Goal: Task Accomplishment & Management: Use online tool/utility

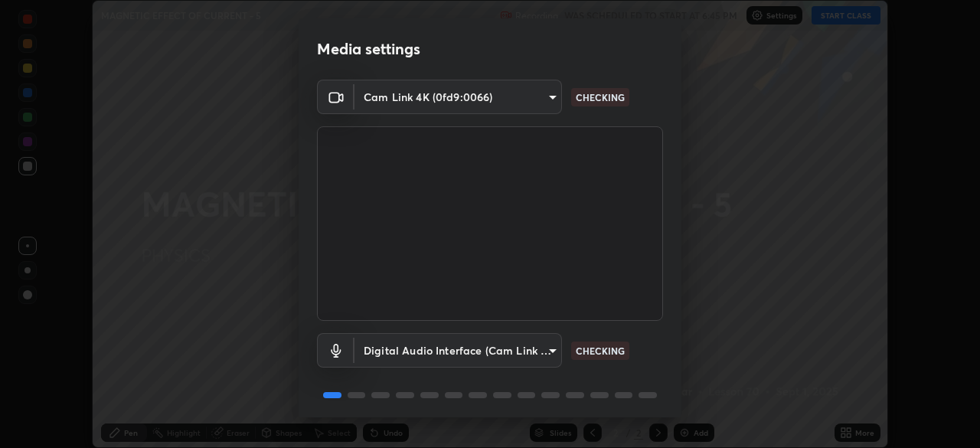
scroll to position [54, 0]
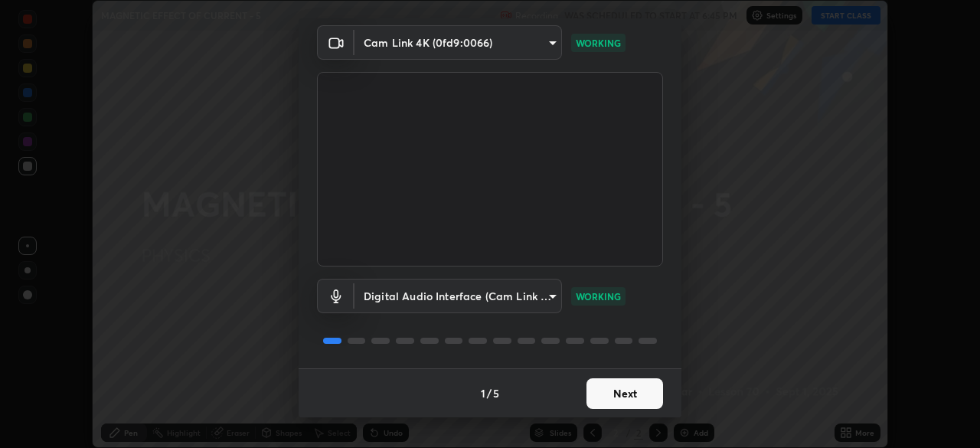
click at [642, 390] on button "Next" at bounding box center [625, 393] width 77 height 31
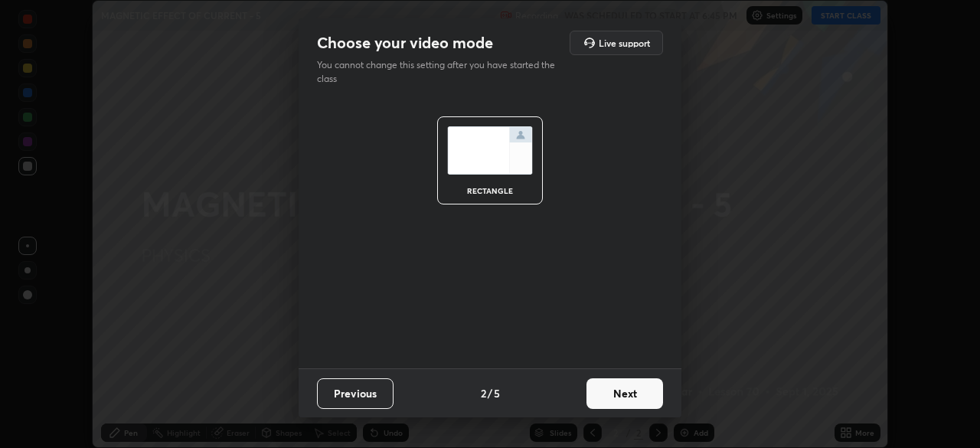
scroll to position [0, 0]
click at [635, 398] on button "Next" at bounding box center [625, 393] width 77 height 31
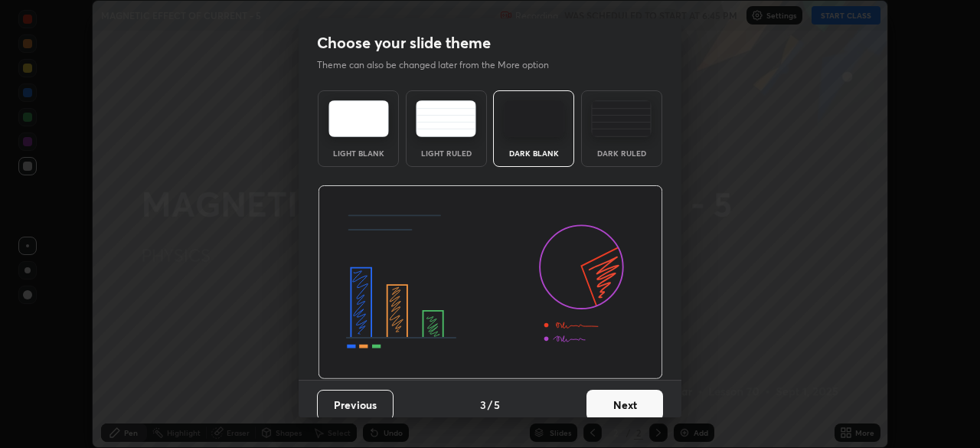
click at [633, 405] on button "Next" at bounding box center [625, 405] width 77 height 31
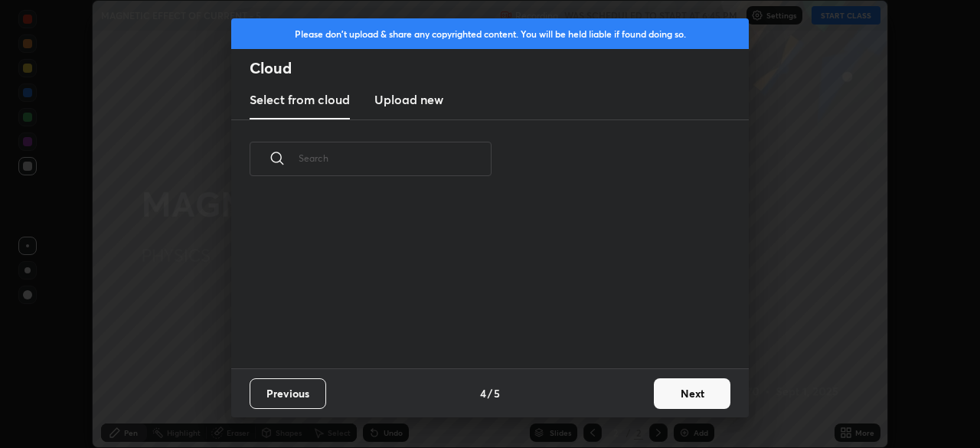
scroll to position [170, 492]
click at [431, 97] on h3 "Upload new" at bounding box center [409, 99] width 69 height 18
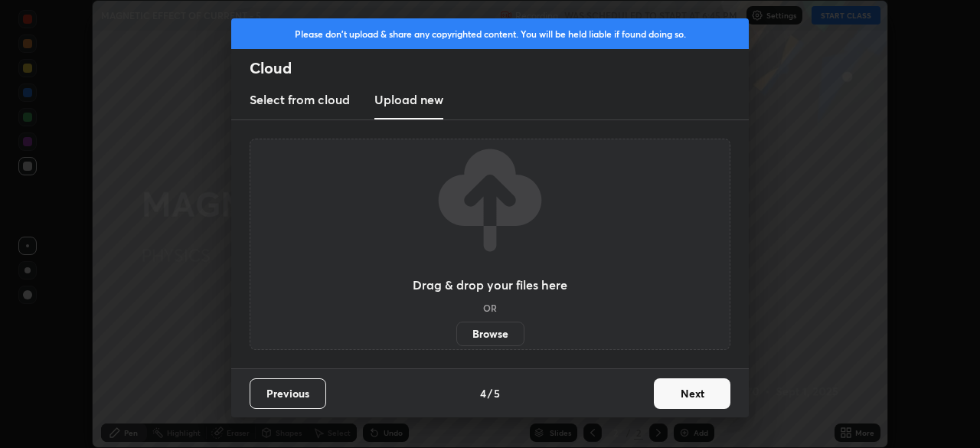
click at [506, 329] on label "Browse" at bounding box center [491, 334] width 68 height 25
click at [457, 329] on input "Browse" at bounding box center [457, 334] width 0 height 25
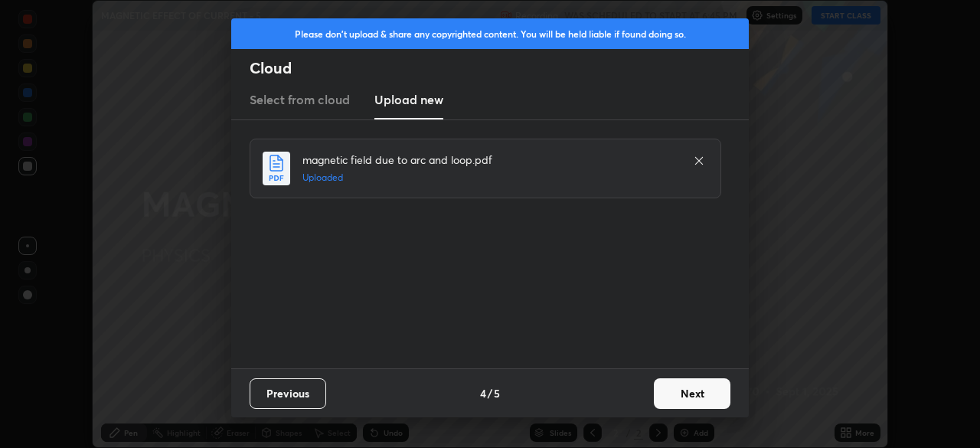
click at [690, 402] on button "Next" at bounding box center [692, 393] width 77 height 31
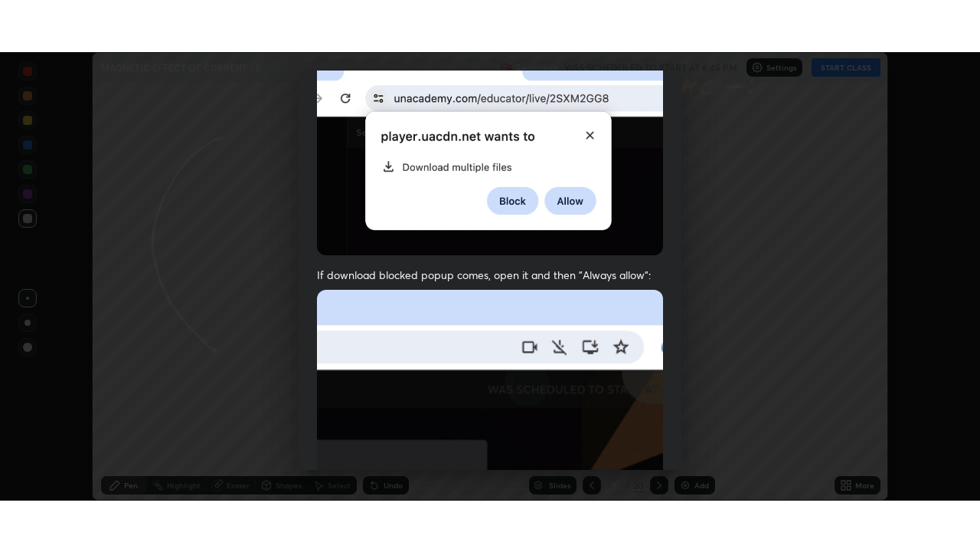
scroll to position [367, 0]
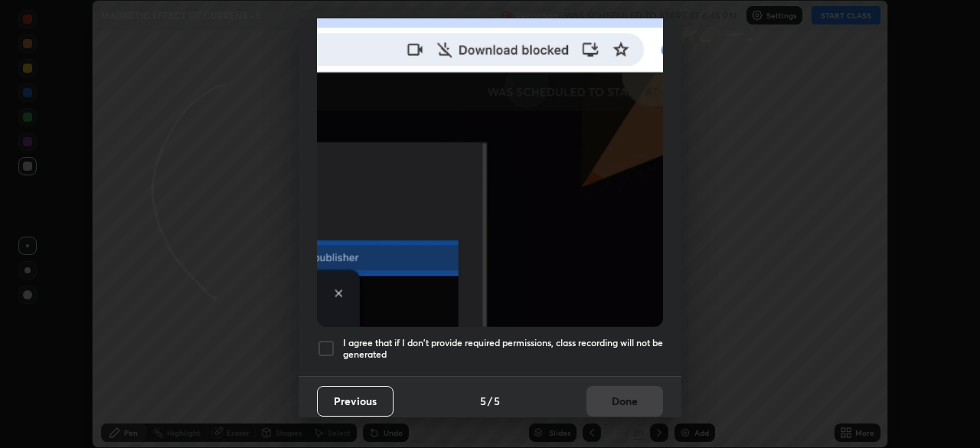
click at [604, 350] on h5 "I agree that if I don't provide required permissions, class recording will not …" at bounding box center [503, 349] width 320 height 24
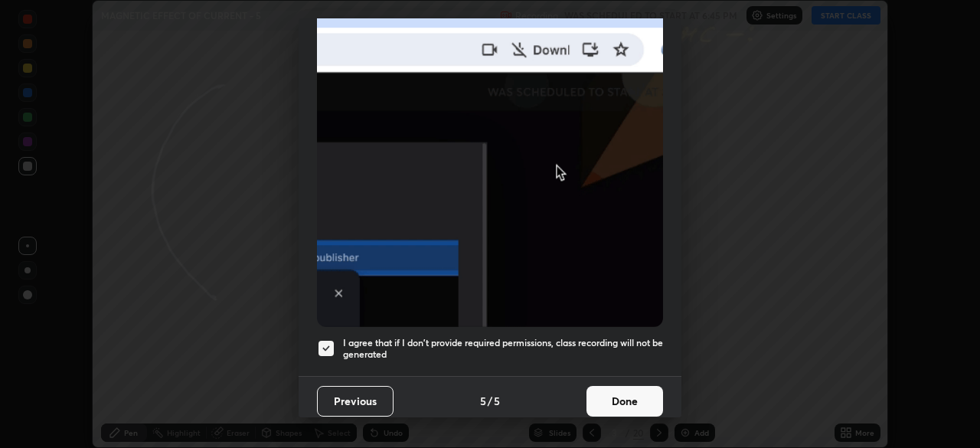
click at [617, 395] on button "Done" at bounding box center [625, 401] width 77 height 31
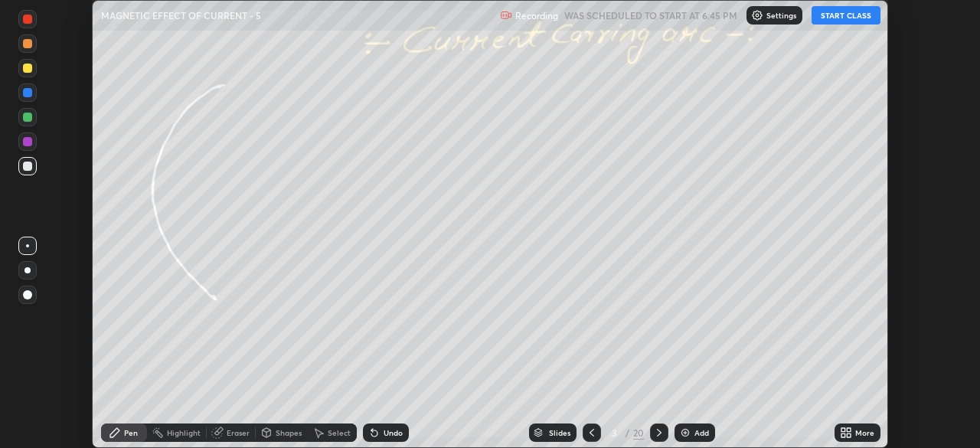
click at [592, 433] on icon at bounding box center [592, 433] width 12 height 12
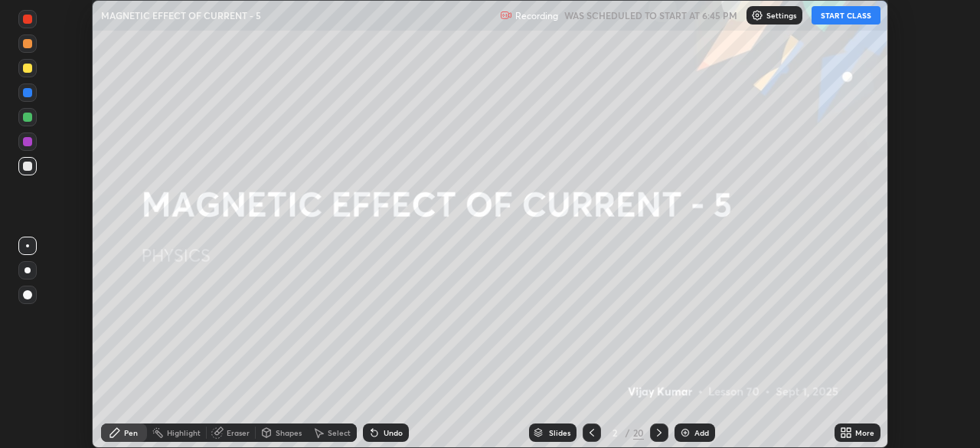
click at [845, 431] on icon at bounding box center [844, 430] width 4 height 4
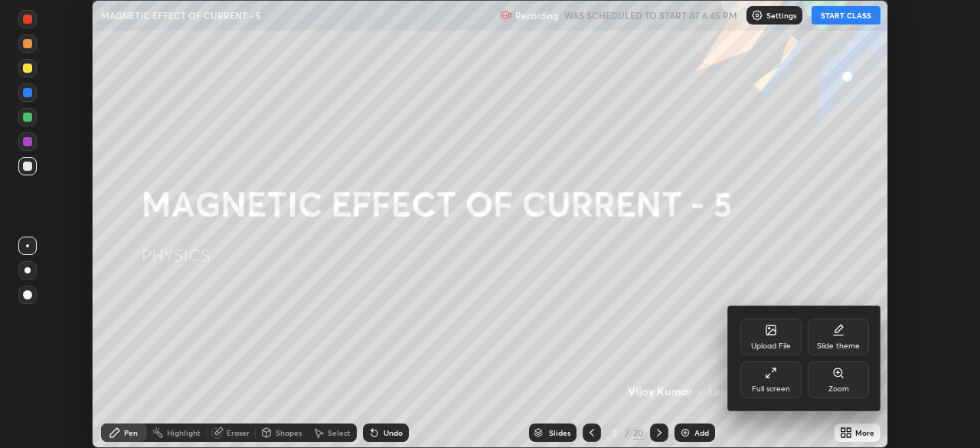
click at [772, 385] on div "Full screen" at bounding box center [771, 389] width 38 height 8
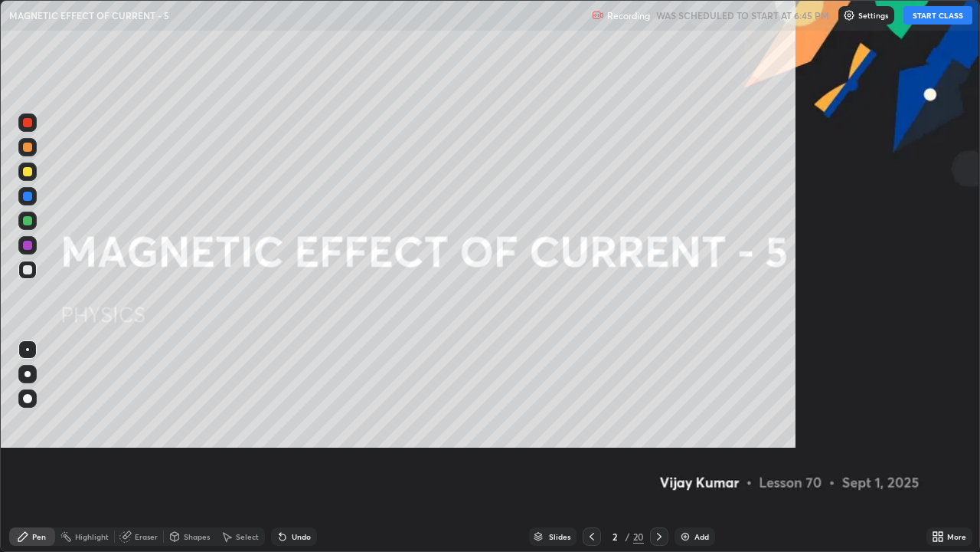
scroll to position [552, 980]
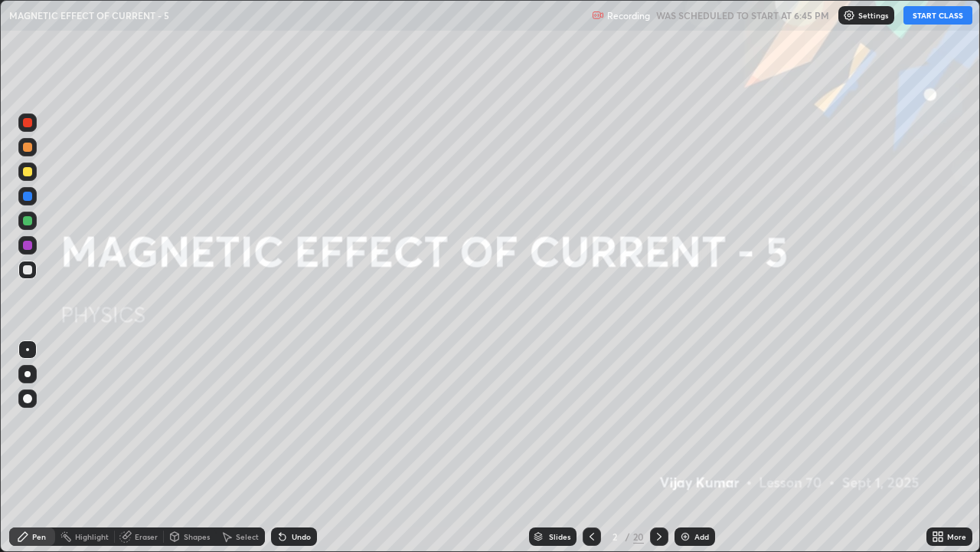
click at [935, 17] on button "START CLASS" at bounding box center [938, 15] width 69 height 18
click at [695, 447] on div "Add" at bounding box center [702, 536] width 15 height 8
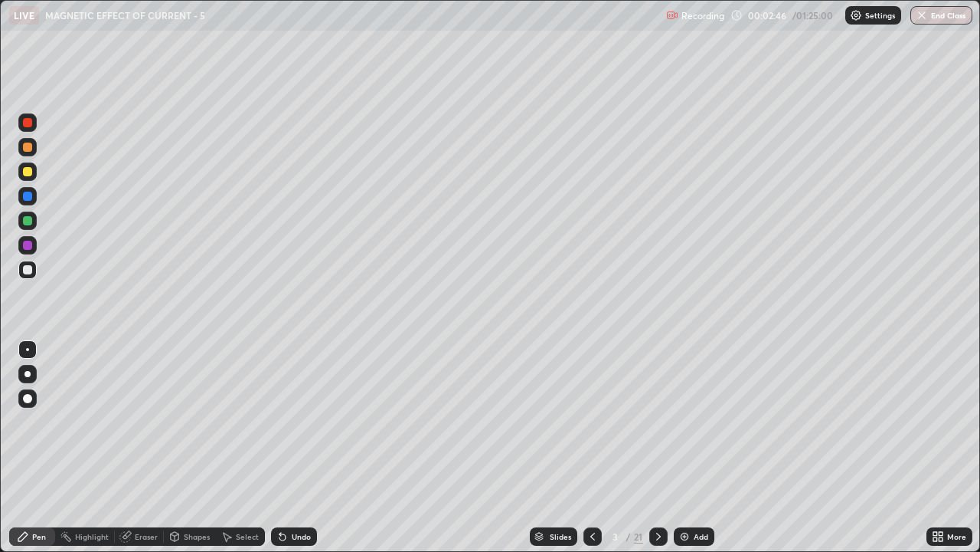
click at [695, 447] on div "Add" at bounding box center [701, 536] width 15 height 8
click at [596, 447] on div at bounding box center [593, 536] width 18 height 18
click at [659, 447] on icon at bounding box center [659, 536] width 12 height 12
click at [657, 447] on icon at bounding box center [659, 536] width 12 height 12
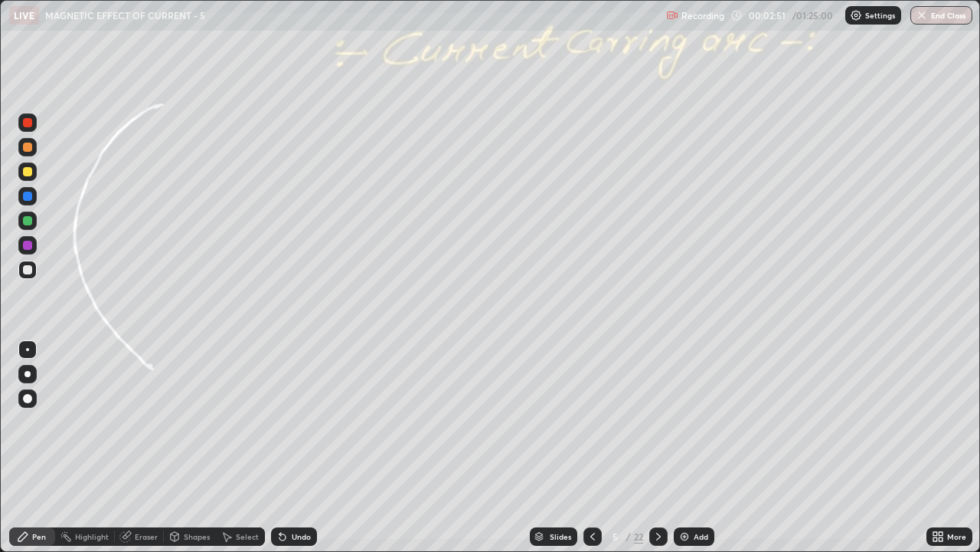
click at [591, 447] on icon at bounding box center [593, 536] width 12 height 12
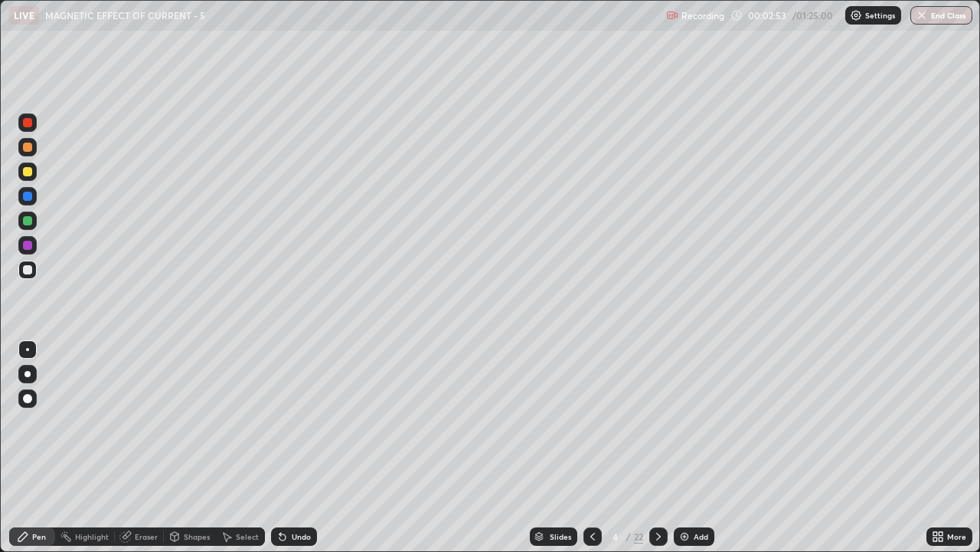
click at [30, 167] on div at bounding box center [27, 171] width 9 height 9
click at [28, 374] on div at bounding box center [28, 374] width 6 height 6
click at [299, 447] on div "Undo" at bounding box center [294, 536] width 46 height 18
click at [297, 447] on div "Undo" at bounding box center [301, 536] width 19 height 8
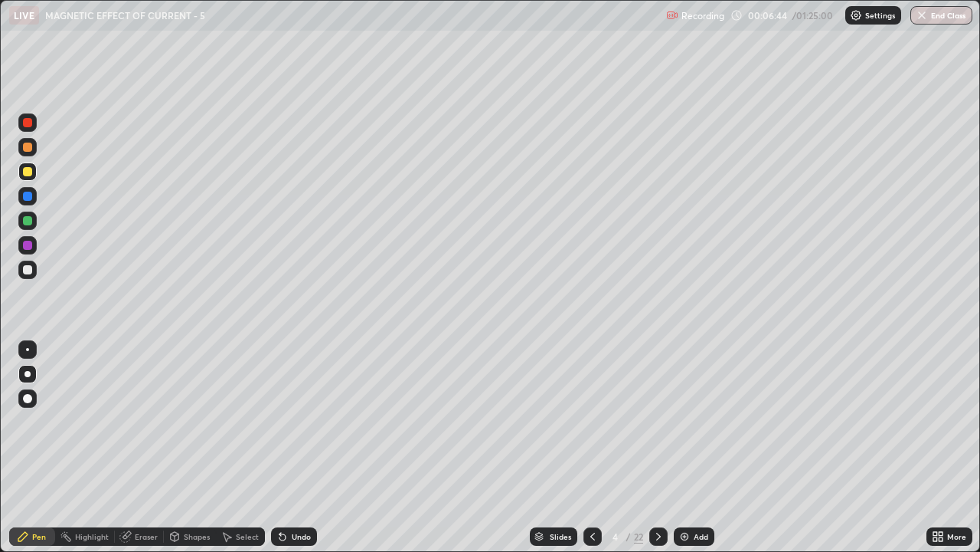
click at [292, 447] on div "Undo" at bounding box center [301, 536] width 19 height 8
click at [659, 447] on icon at bounding box center [659, 536] width 12 height 12
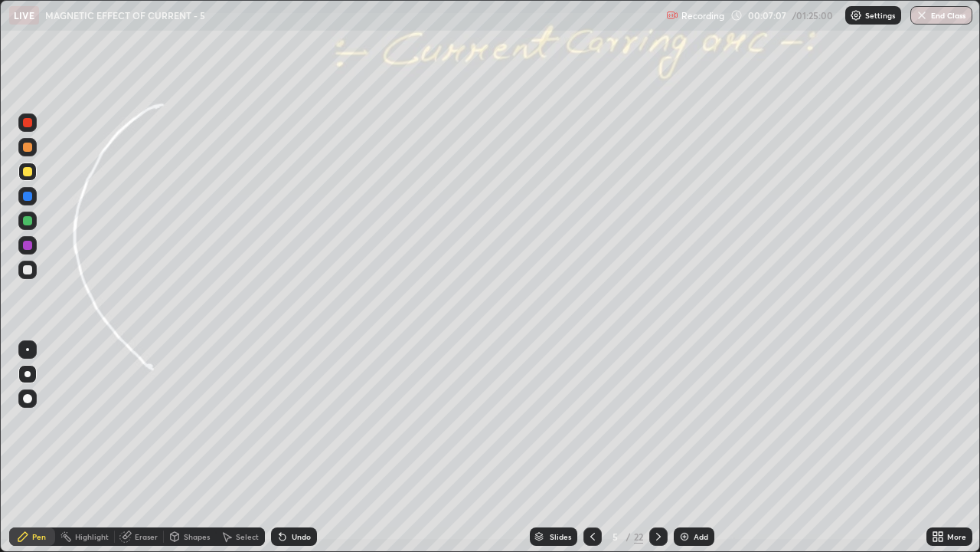
click at [24, 224] on div at bounding box center [27, 220] width 9 height 9
click at [296, 447] on div "Undo" at bounding box center [301, 536] width 19 height 8
click at [29, 177] on div at bounding box center [27, 171] width 18 height 18
click at [659, 447] on icon at bounding box center [658, 536] width 5 height 8
click at [591, 447] on icon at bounding box center [593, 536] width 12 height 12
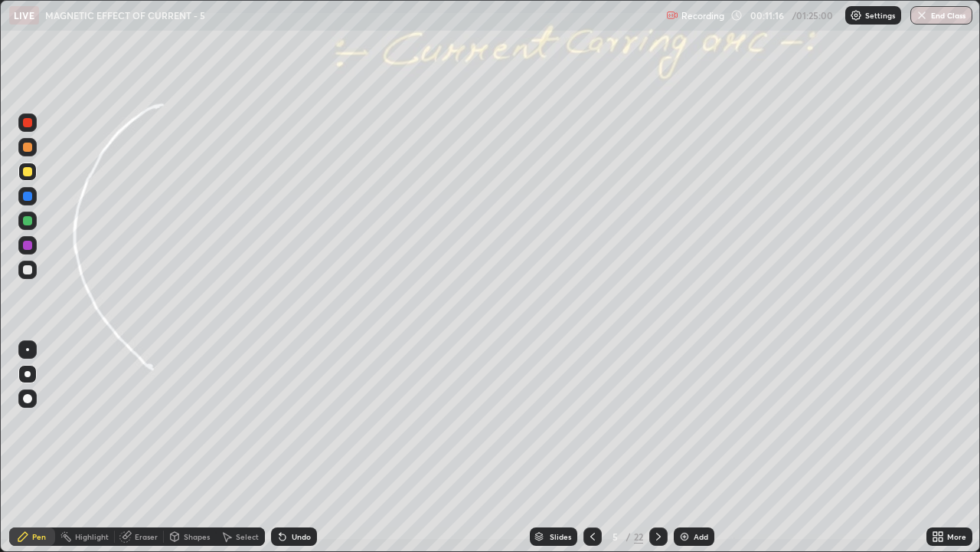
click at [660, 447] on icon at bounding box center [658, 536] width 5 height 8
click at [293, 447] on div "Undo" at bounding box center [301, 536] width 19 height 8
click at [294, 447] on div "Undo" at bounding box center [301, 536] width 19 height 8
click at [295, 447] on div "Undo" at bounding box center [301, 536] width 19 height 8
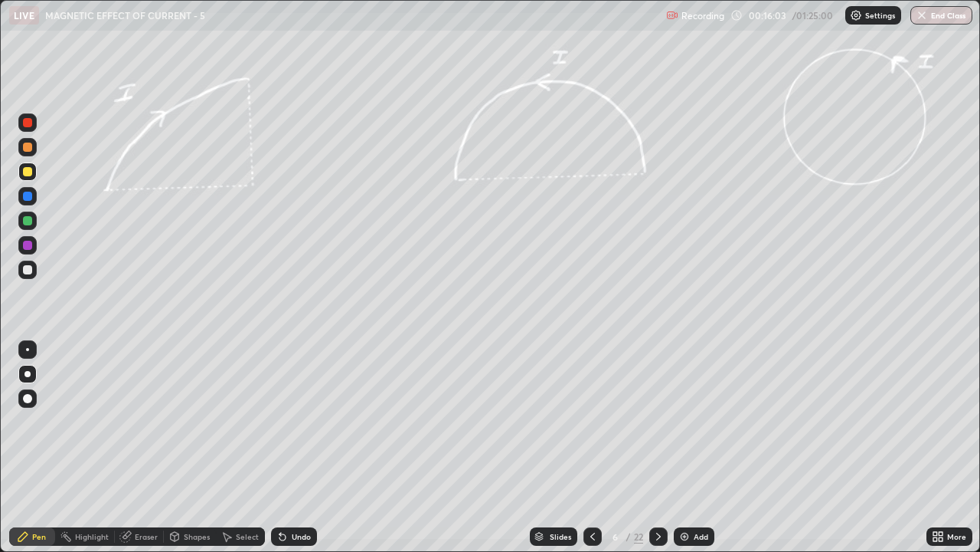
click at [294, 447] on div "Undo" at bounding box center [301, 536] width 19 height 8
click at [690, 447] on div "Add" at bounding box center [694, 536] width 41 height 18
click at [290, 447] on div "Undo" at bounding box center [294, 536] width 46 height 18
click at [300, 447] on div "Undo" at bounding box center [301, 536] width 19 height 8
click at [296, 447] on div "Undo" at bounding box center [301, 536] width 19 height 8
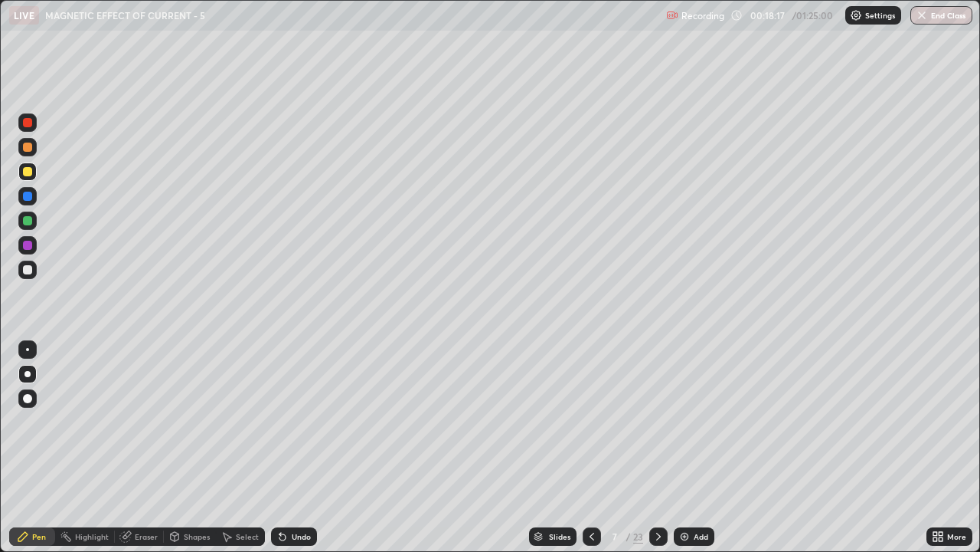
click at [296, 447] on div "Undo" at bounding box center [301, 536] width 19 height 8
click at [297, 447] on div "Undo" at bounding box center [301, 536] width 19 height 8
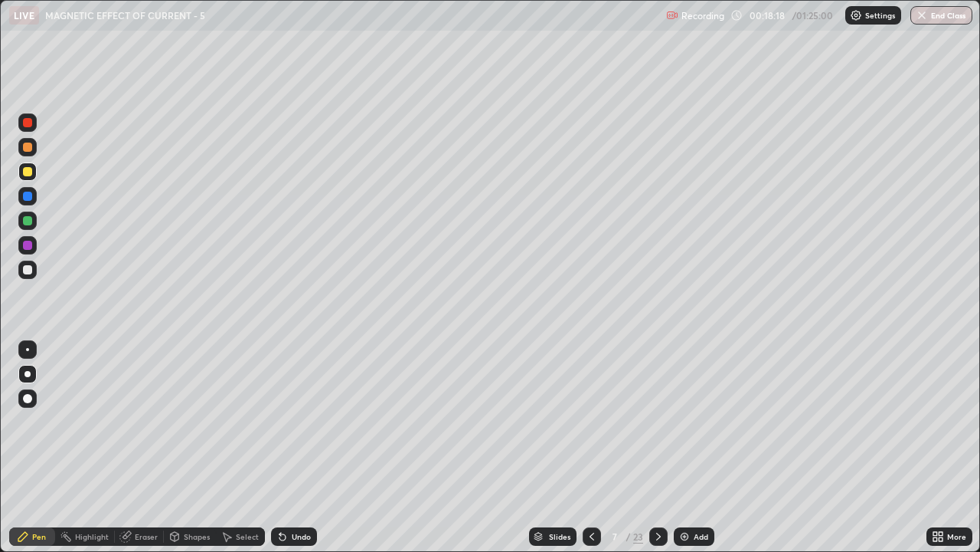
click at [296, 447] on div "Undo" at bounding box center [294, 536] width 46 height 18
click at [657, 447] on icon at bounding box center [659, 536] width 12 height 12
click at [292, 447] on div "Undo" at bounding box center [301, 536] width 19 height 8
click at [285, 447] on icon at bounding box center [283, 536] width 12 height 12
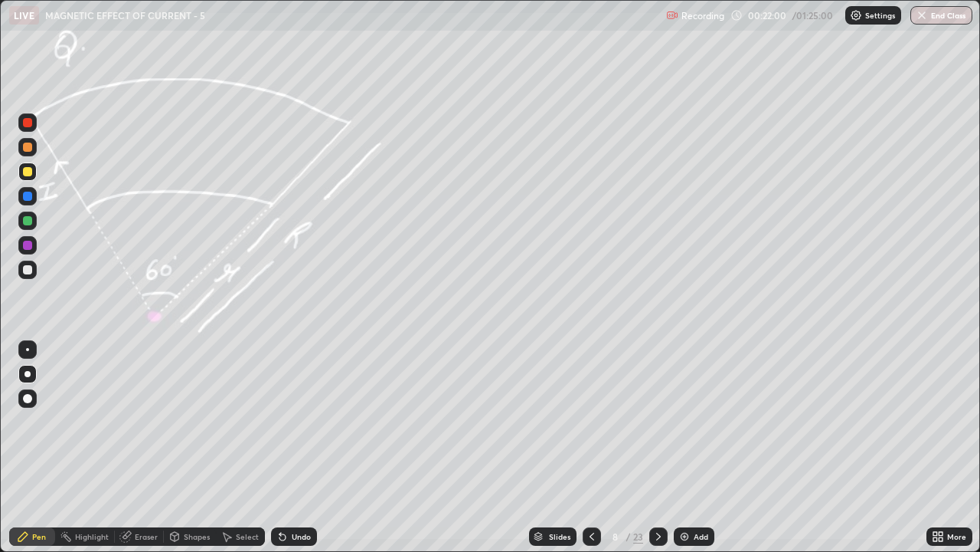
click at [288, 447] on div "Undo" at bounding box center [294, 536] width 46 height 18
click at [283, 447] on icon at bounding box center [283, 537] width 6 height 6
click at [281, 447] on icon at bounding box center [283, 537] width 6 height 6
click at [280, 447] on icon at bounding box center [283, 537] width 6 height 6
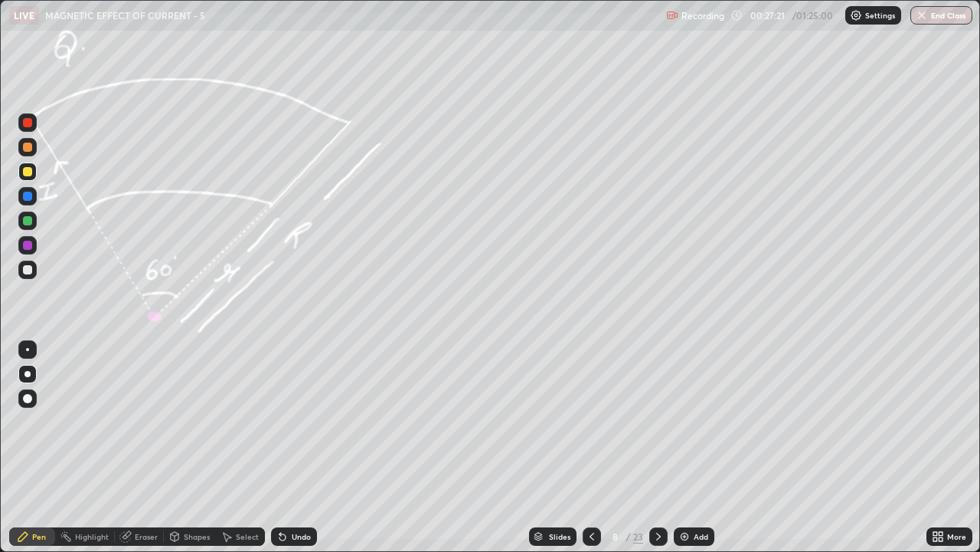
click at [280, 447] on icon at bounding box center [283, 537] width 6 height 6
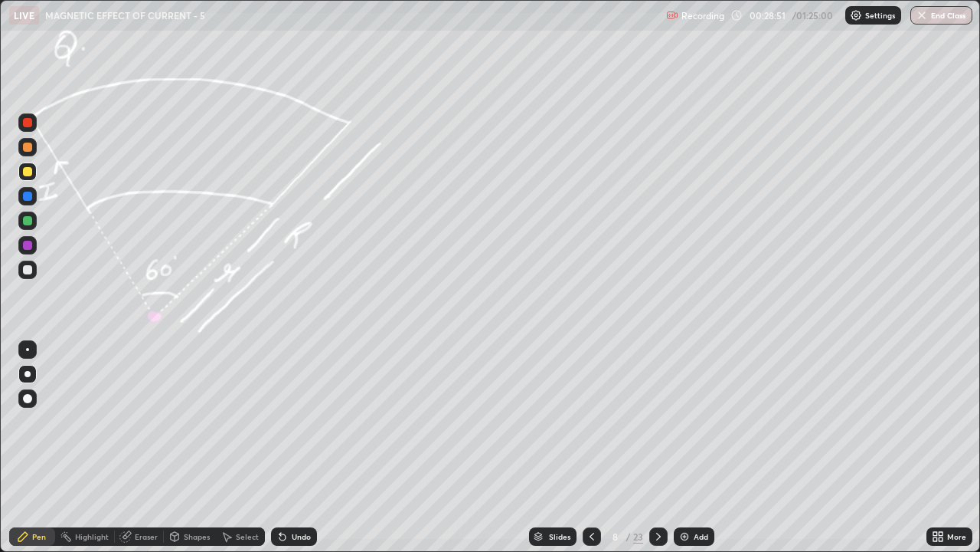
click at [299, 447] on div "Undo" at bounding box center [301, 536] width 19 height 8
click at [301, 447] on div "Undo" at bounding box center [301, 536] width 19 height 8
click at [300, 447] on div "Undo" at bounding box center [301, 536] width 19 height 8
click at [302, 447] on div "Undo" at bounding box center [301, 536] width 19 height 8
click at [656, 447] on icon at bounding box center [659, 536] width 12 height 12
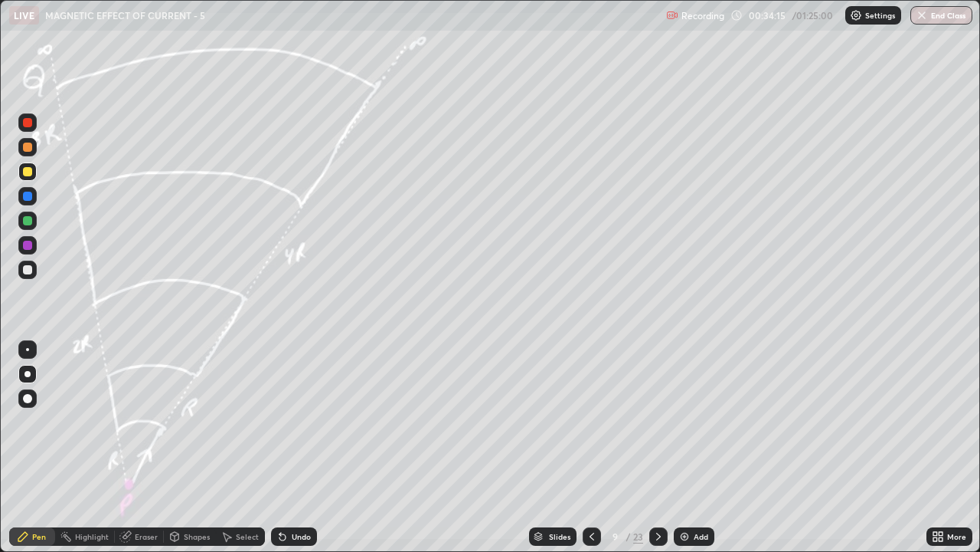
click at [26, 221] on div at bounding box center [27, 220] width 9 height 9
click at [36, 268] on div at bounding box center [27, 269] width 18 height 18
click at [28, 180] on div at bounding box center [27, 171] width 18 height 18
click at [657, 447] on icon at bounding box center [659, 536] width 12 height 12
click at [31, 172] on div at bounding box center [27, 171] width 9 height 9
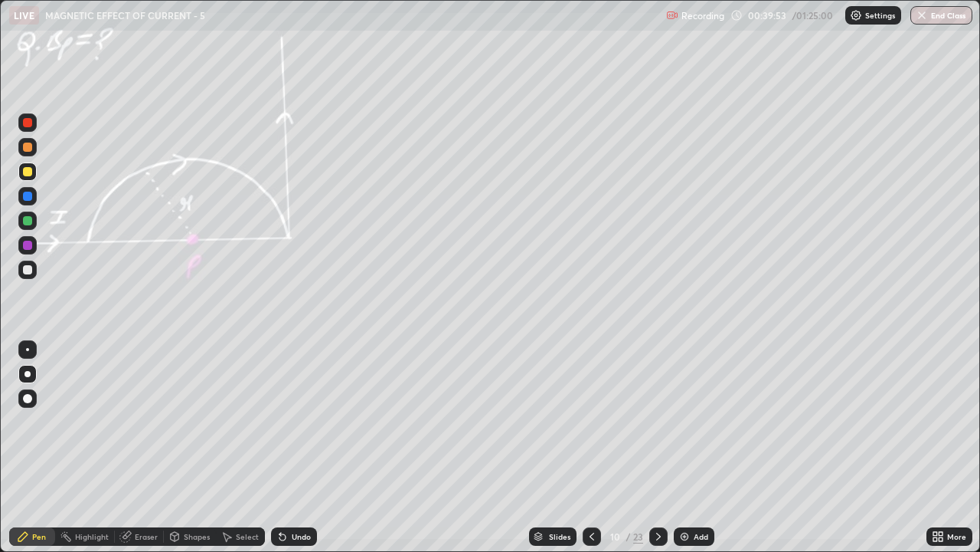
click at [292, 447] on div "Undo" at bounding box center [301, 536] width 19 height 8
click at [293, 447] on div "Undo" at bounding box center [301, 536] width 19 height 8
click at [296, 447] on div "Undo" at bounding box center [294, 536] width 46 height 18
click at [287, 447] on div "Undo" at bounding box center [294, 536] width 46 height 18
click at [288, 447] on div "Undo" at bounding box center [294, 536] width 46 height 18
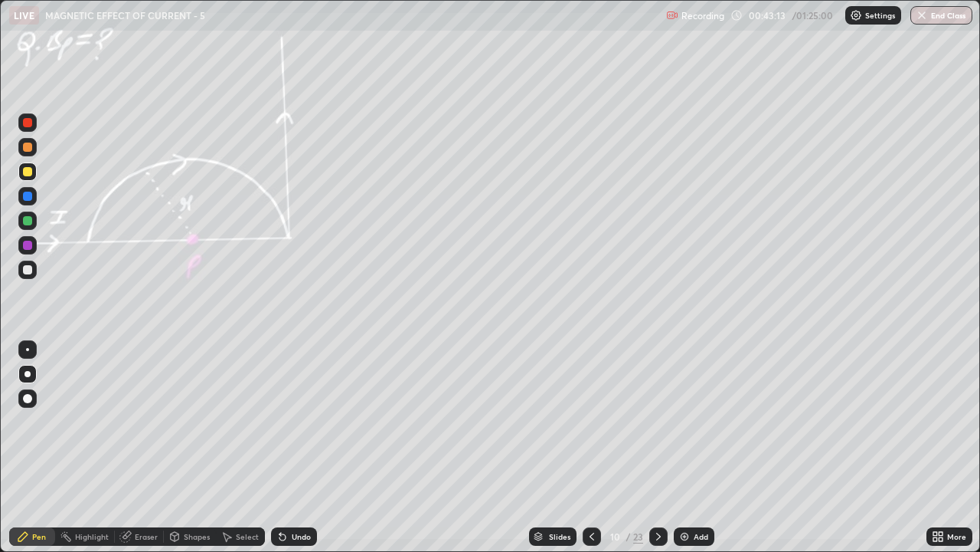
click at [286, 447] on div "Undo" at bounding box center [294, 536] width 46 height 18
click at [286, 447] on icon at bounding box center [283, 536] width 12 height 12
click at [286, 447] on div "Undo" at bounding box center [294, 536] width 46 height 18
click at [285, 447] on icon at bounding box center [283, 536] width 12 height 12
click at [280, 447] on icon at bounding box center [283, 537] width 6 height 6
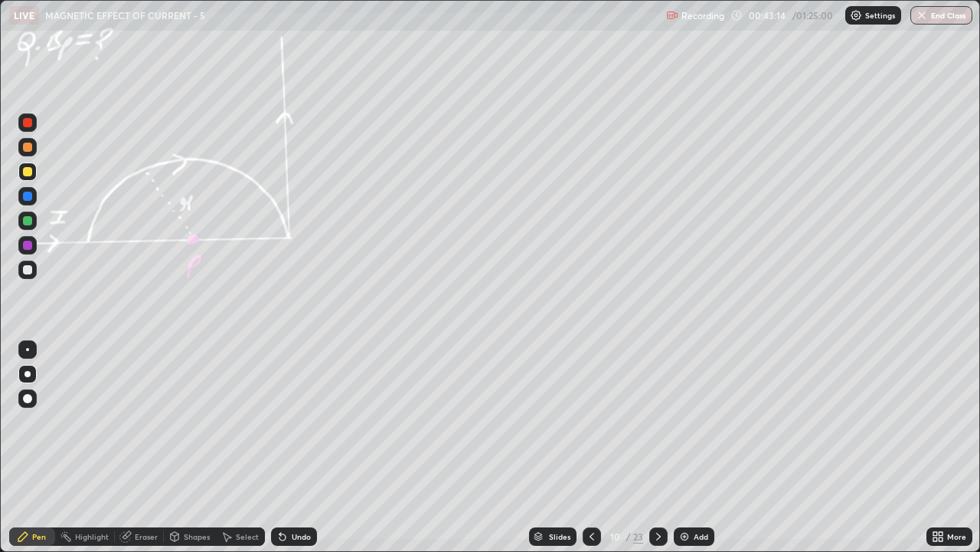
click at [281, 447] on icon at bounding box center [283, 537] width 6 height 6
click at [286, 447] on icon at bounding box center [283, 536] width 12 height 12
click at [280, 447] on icon at bounding box center [283, 537] width 6 height 6
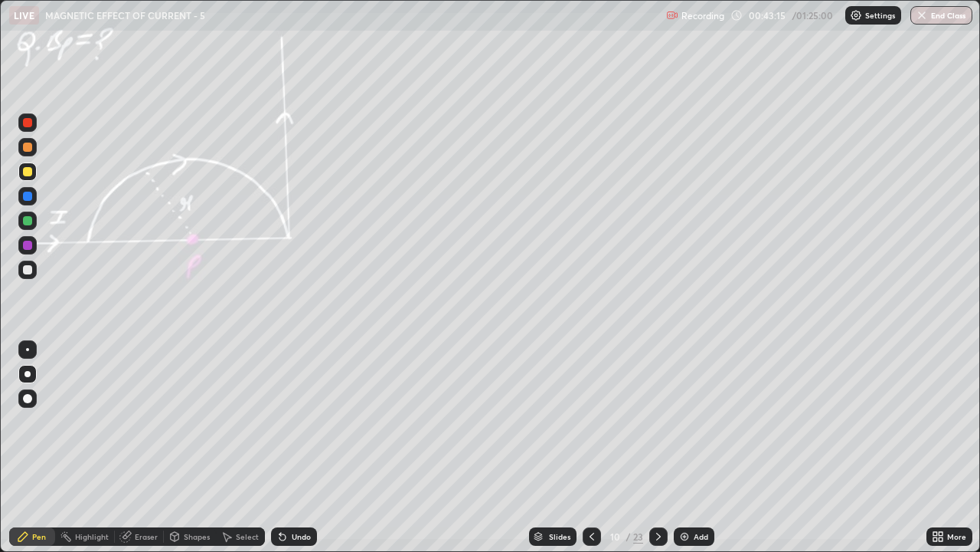
click at [280, 447] on icon at bounding box center [283, 537] width 6 height 6
click at [285, 447] on div "Undo" at bounding box center [294, 536] width 46 height 18
click at [283, 447] on div "Undo" at bounding box center [294, 536] width 46 height 18
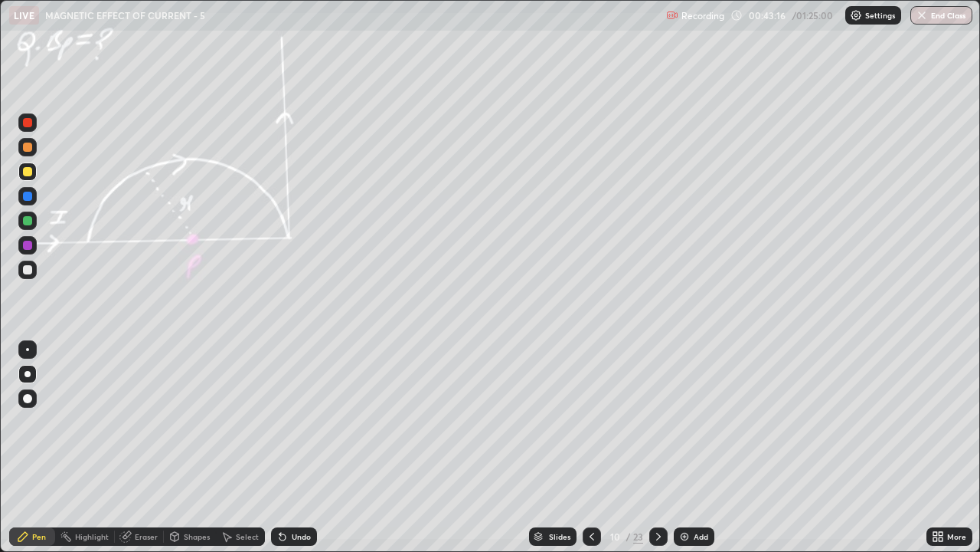
click at [283, 447] on div "Undo" at bounding box center [294, 536] width 46 height 18
click at [280, 447] on icon at bounding box center [283, 537] width 6 height 6
click at [284, 447] on div "Undo" at bounding box center [294, 536] width 46 height 18
click at [283, 447] on div "Undo" at bounding box center [294, 536] width 46 height 18
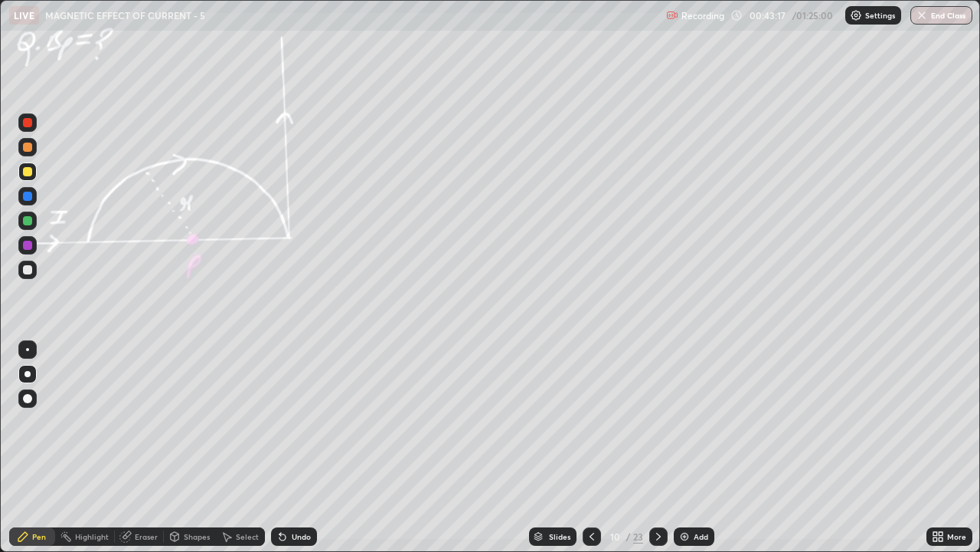
click at [283, 447] on div "Undo" at bounding box center [294, 536] width 46 height 18
click at [282, 447] on div "Undo" at bounding box center [294, 536] width 46 height 18
click at [283, 447] on div "Undo" at bounding box center [294, 536] width 46 height 18
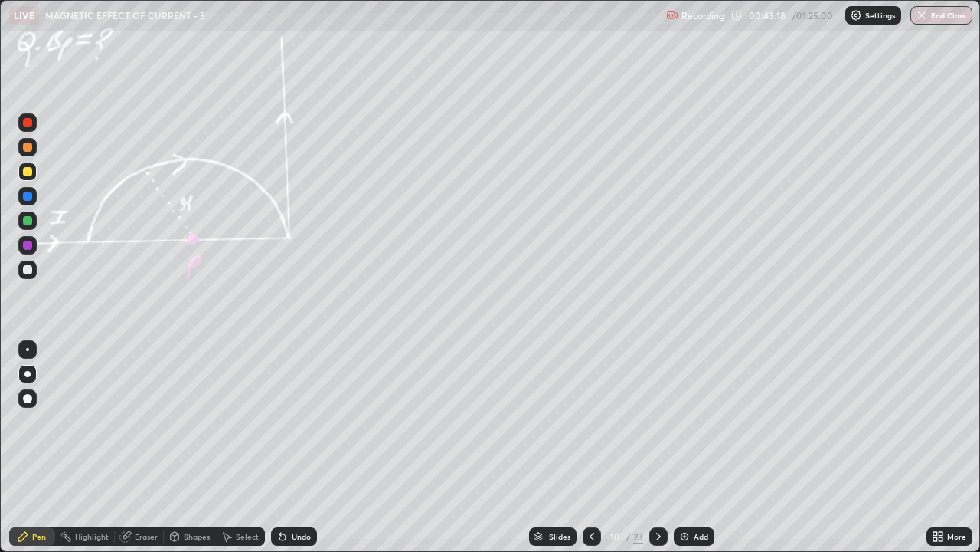
click at [283, 447] on div "Undo" at bounding box center [294, 536] width 46 height 18
click at [293, 447] on div "Undo" at bounding box center [301, 536] width 19 height 8
click at [660, 447] on icon at bounding box center [659, 536] width 12 height 12
click at [282, 447] on icon at bounding box center [283, 537] width 6 height 6
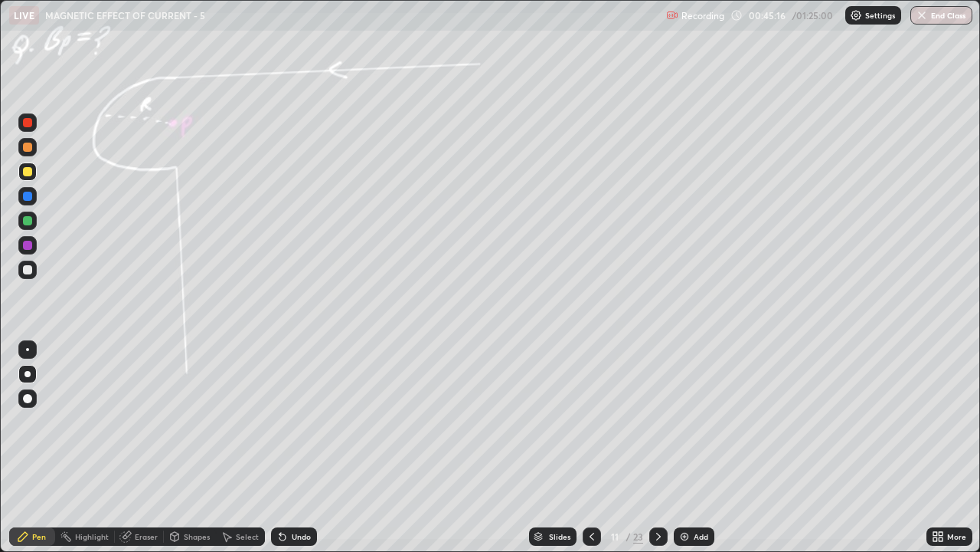
click at [286, 447] on div "Undo" at bounding box center [294, 536] width 46 height 18
click at [285, 447] on icon at bounding box center [283, 536] width 12 height 12
click at [300, 447] on div "Undo" at bounding box center [301, 536] width 19 height 8
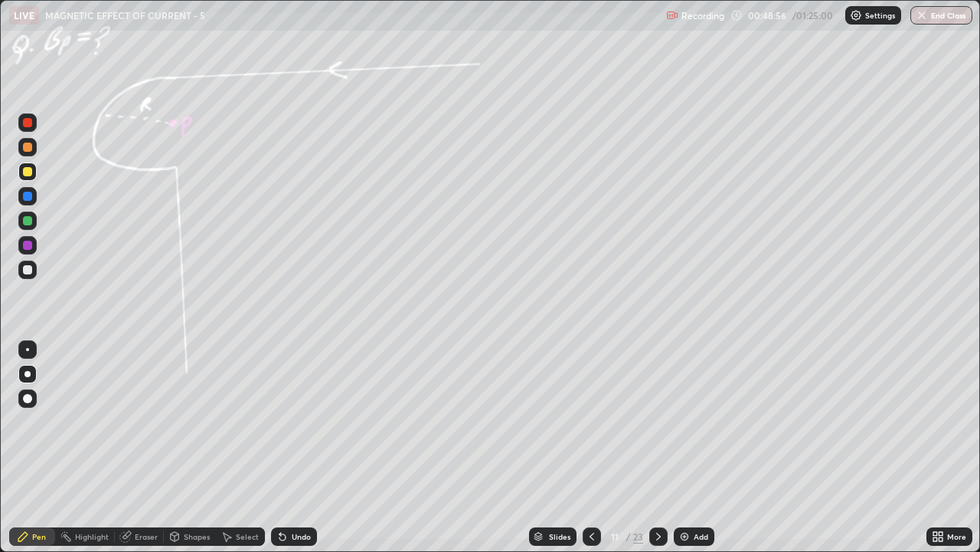
click at [658, 447] on icon at bounding box center [659, 536] width 12 height 12
click at [296, 447] on div "Undo" at bounding box center [301, 536] width 19 height 8
click at [661, 447] on icon at bounding box center [659, 536] width 12 height 12
click at [658, 447] on icon at bounding box center [658, 536] width 5 height 8
click at [300, 447] on div "Undo" at bounding box center [301, 536] width 19 height 8
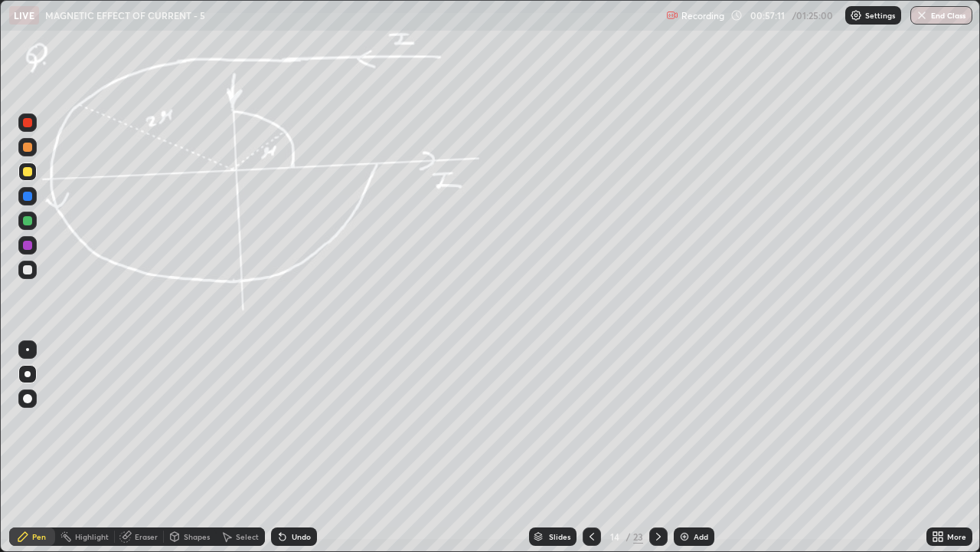
click at [288, 447] on div "Undo" at bounding box center [294, 536] width 46 height 18
click at [292, 447] on div "Undo" at bounding box center [301, 536] width 19 height 8
click at [295, 447] on div "Undo" at bounding box center [301, 536] width 19 height 8
click at [294, 447] on div "Undo" at bounding box center [301, 536] width 19 height 8
click at [296, 447] on div "Undo" at bounding box center [301, 536] width 19 height 8
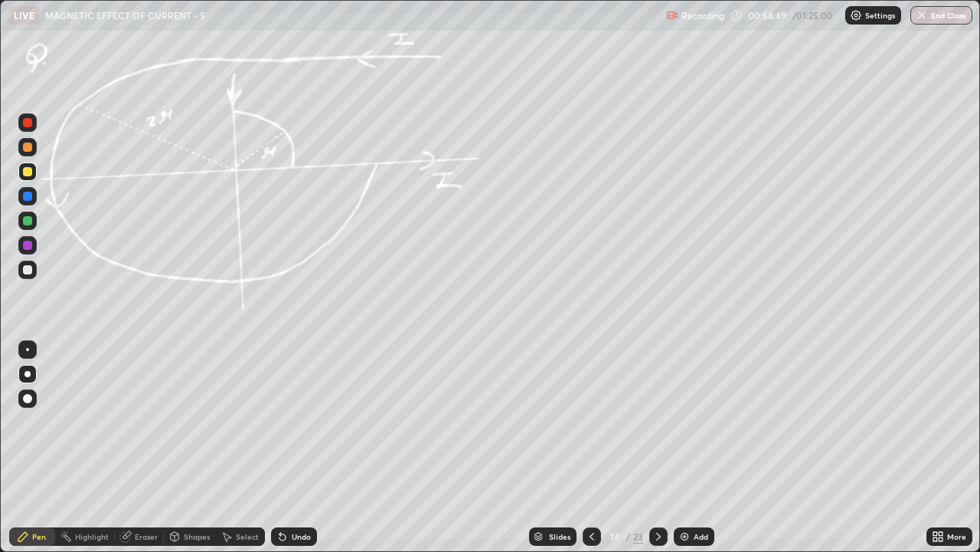
click at [305, 447] on div "Undo" at bounding box center [294, 536] width 46 height 18
click at [300, 447] on div "Undo" at bounding box center [301, 536] width 19 height 8
click at [285, 447] on icon at bounding box center [283, 536] width 12 height 12
click at [287, 447] on div "Undo" at bounding box center [294, 536] width 46 height 18
click at [290, 447] on div "Undo" at bounding box center [294, 536] width 46 height 18
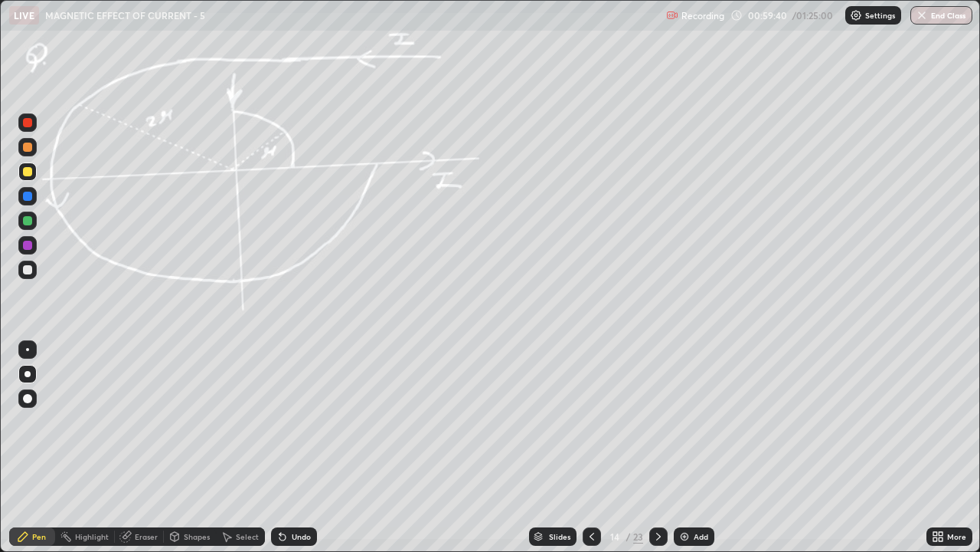
click at [287, 447] on div "Undo" at bounding box center [294, 536] width 46 height 18
click at [280, 447] on div "Undo" at bounding box center [294, 536] width 46 height 18
click at [278, 447] on icon at bounding box center [283, 536] width 12 height 12
click at [280, 447] on div "Undo" at bounding box center [294, 536] width 46 height 18
click at [292, 447] on div "Undo" at bounding box center [301, 536] width 19 height 8
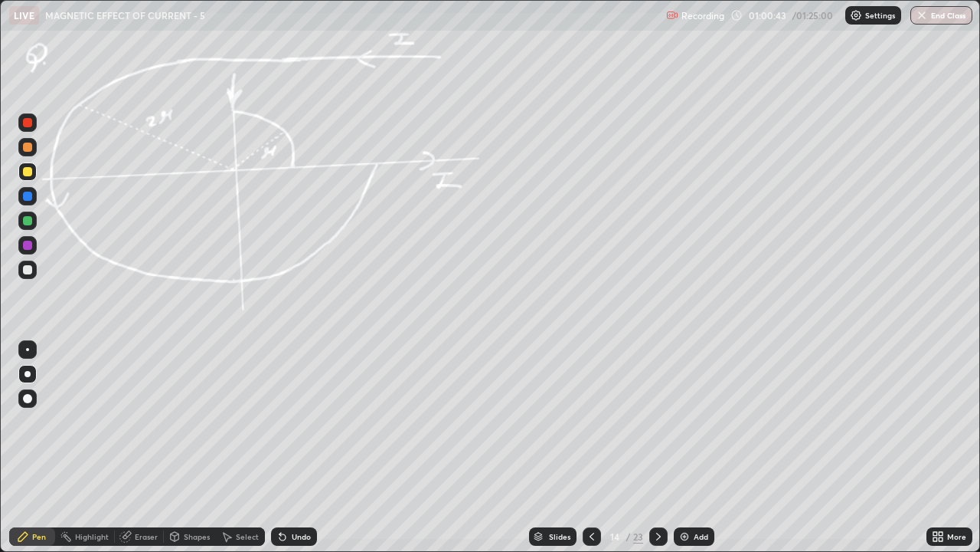
click at [286, 447] on icon at bounding box center [283, 536] width 12 height 12
click at [285, 447] on div "Undo" at bounding box center [294, 536] width 46 height 18
click at [280, 447] on icon at bounding box center [283, 537] width 6 height 6
click at [285, 447] on div "Undo" at bounding box center [294, 536] width 46 height 18
click at [283, 447] on div "Undo" at bounding box center [294, 536] width 46 height 18
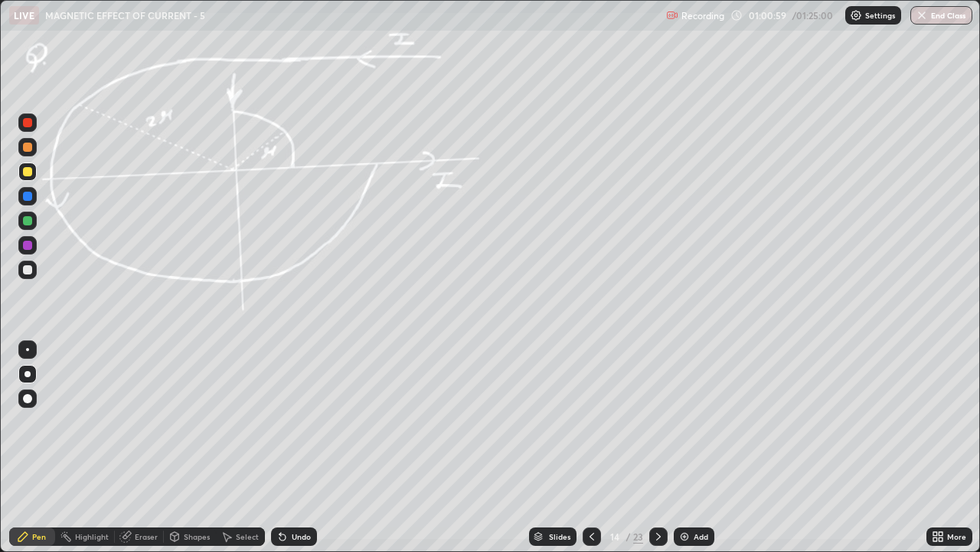
click at [283, 447] on icon at bounding box center [283, 537] width 6 height 6
click at [281, 447] on icon at bounding box center [283, 537] width 6 height 6
click at [280, 447] on icon at bounding box center [283, 537] width 6 height 6
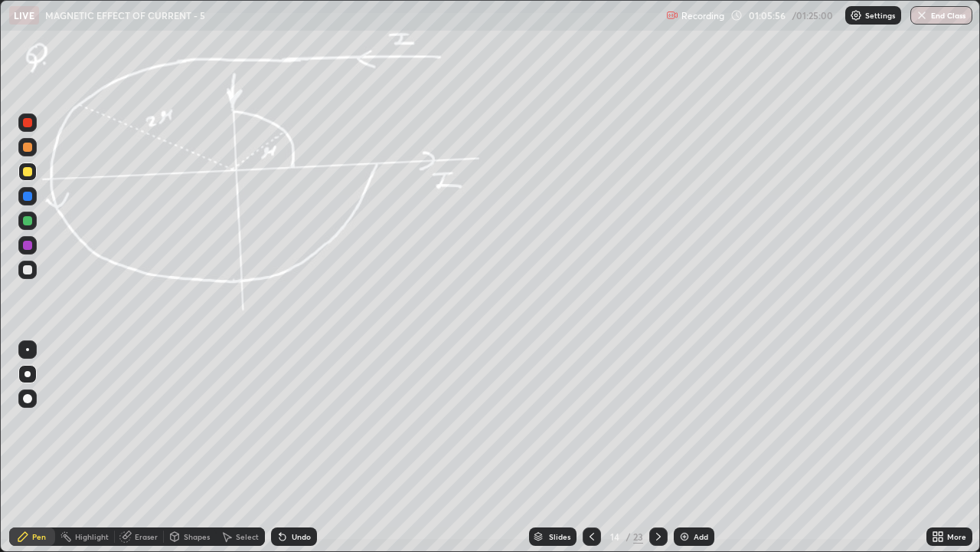
click at [280, 447] on icon at bounding box center [283, 537] width 6 height 6
click at [656, 447] on icon at bounding box center [659, 536] width 12 height 12
click at [28, 220] on div at bounding box center [27, 220] width 9 height 9
click at [281, 447] on icon at bounding box center [283, 537] width 6 height 6
click at [280, 447] on icon at bounding box center [283, 537] width 6 height 6
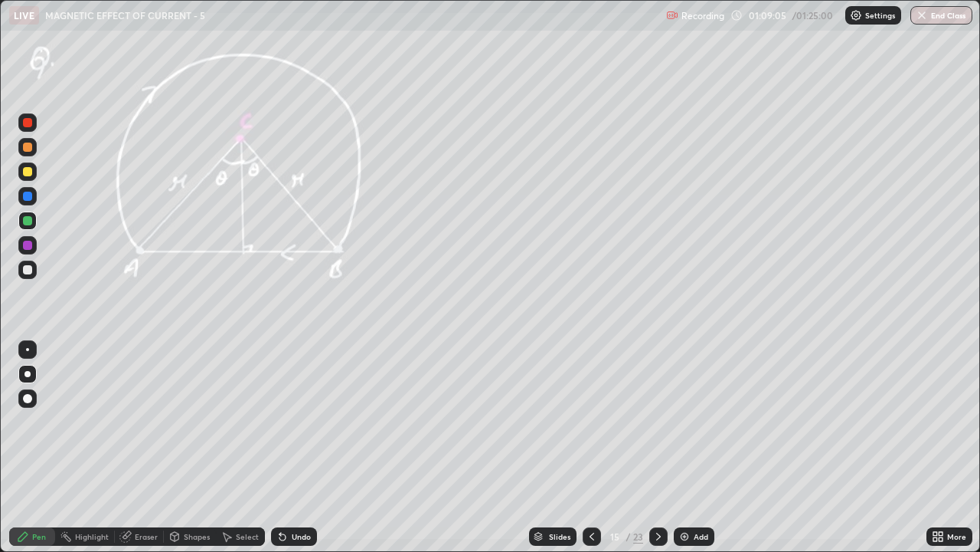
click at [280, 447] on icon at bounding box center [283, 537] width 6 height 6
click at [659, 447] on icon at bounding box center [659, 536] width 12 height 12
click at [593, 447] on div at bounding box center [592, 536] width 18 height 31
click at [657, 447] on icon at bounding box center [659, 536] width 12 height 12
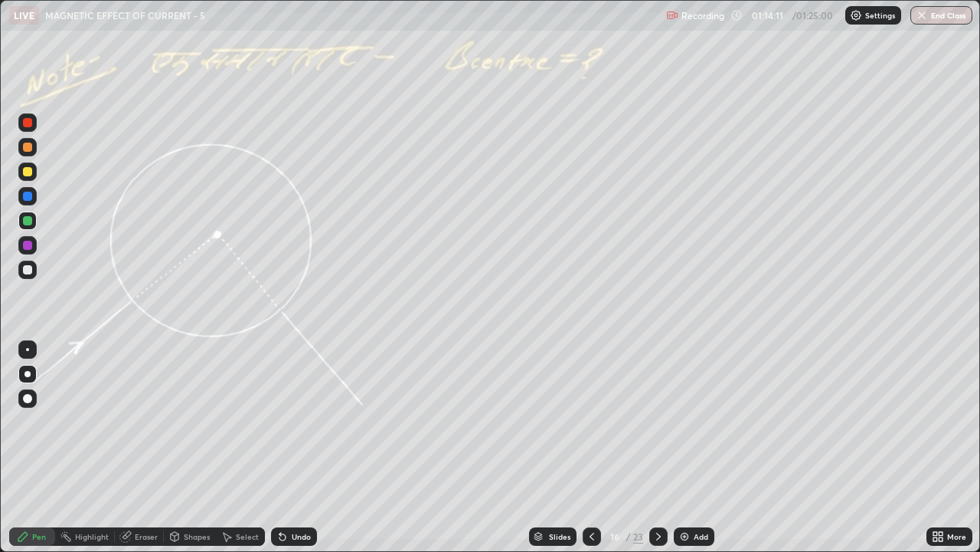
click at [287, 447] on div "Undo" at bounding box center [294, 536] width 46 height 18
click at [293, 447] on div "Undo" at bounding box center [301, 536] width 19 height 8
click at [294, 447] on div "Undo" at bounding box center [301, 536] width 19 height 8
click at [28, 244] on div at bounding box center [27, 245] width 9 height 9
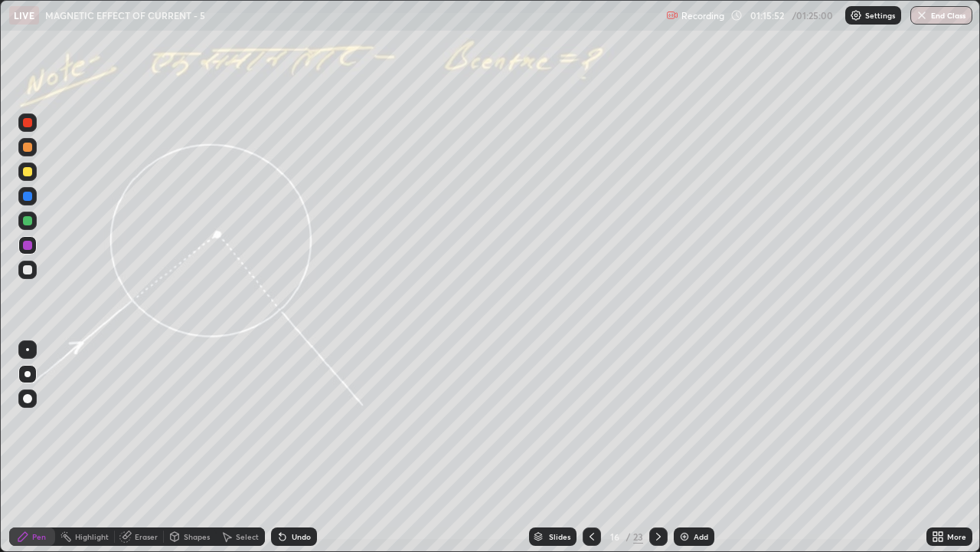
click at [292, 447] on div "Undo" at bounding box center [301, 536] width 19 height 8
click at [290, 447] on div "Undo" at bounding box center [294, 536] width 46 height 18
click at [292, 447] on div "Undo" at bounding box center [301, 536] width 19 height 8
click at [290, 447] on div "Undo" at bounding box center [294, 536] width 46 height 18
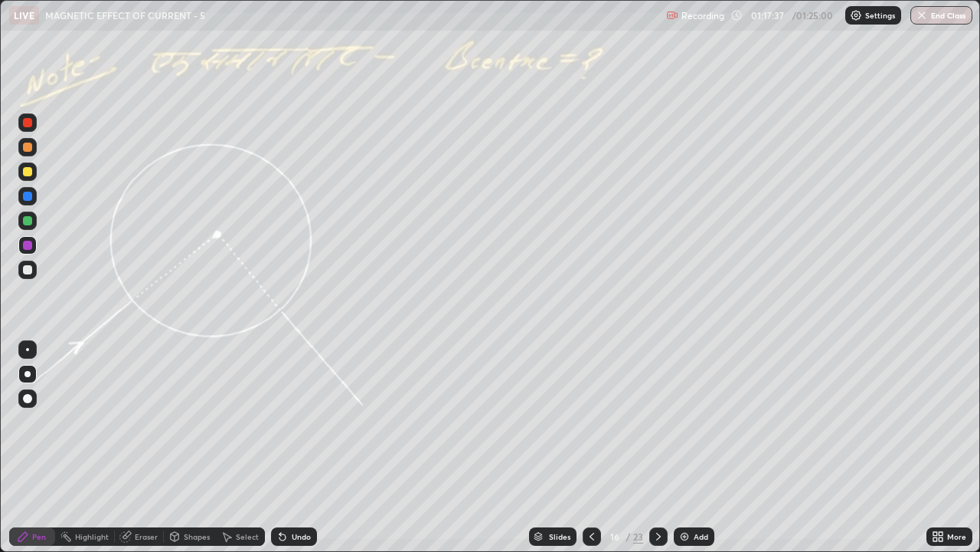
click at [292, 447] on div "Undo" at bounding box center [301, 536] width 19 height 8
click at [289, 447] on div "Undo" at bounding box center [294, 536] width 46 height 18
click at [287, 447] on div "Undo" at bounding box center [294, 536] width 46 height 18
click at [289, 447] on div "Undo" at bounding box center [294, 536] width 46 height 18
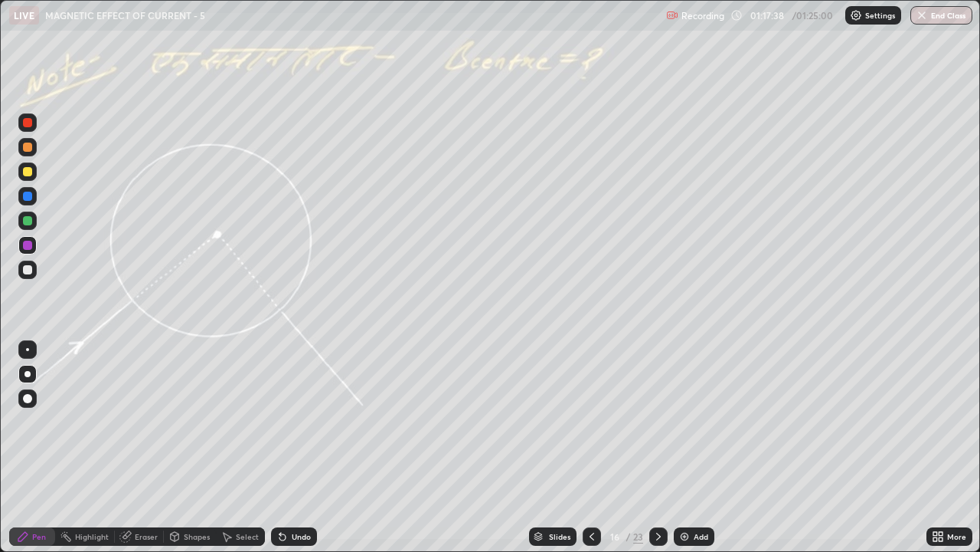
click at [287, 447] on div "Undo" at bounding box center [294, 536] width 46 height 18
click at [289, 447] on div "Undo" at bounding box center [294, 536] width 46 height 18
click at [30, 173] on div at bounding box center [27, 171] width 9 height 9
click at [280, 447] on icon at bounding box center [283, 537] width 6 height 6
click at [282, 447] on icon at bounding box center [283, 537] width 6 height 6
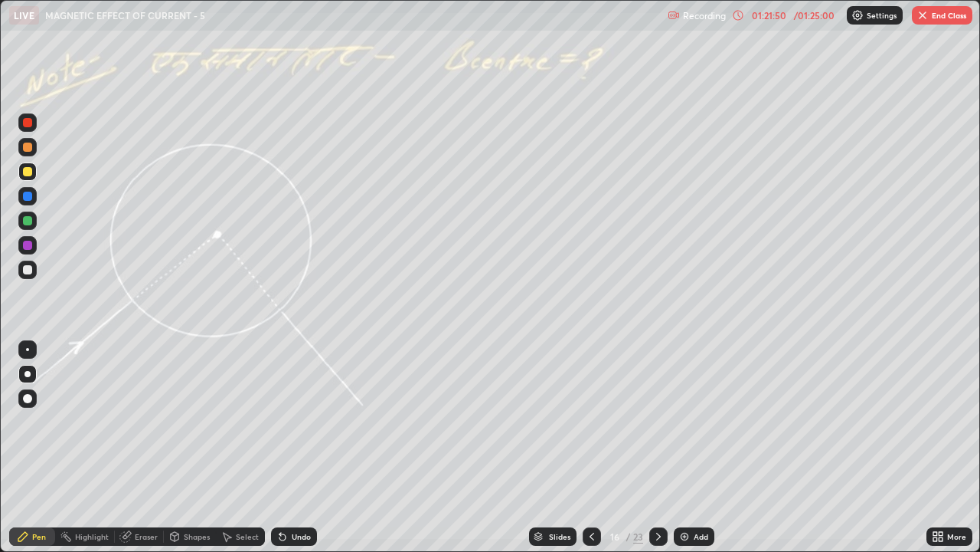
click at [288, 447] on div "Undo" at bounding box center [294, 536] width 46 height 18
click at [658, 447] on icon at bounding box center [659, 536] width 12 height 12
click at [27, 270] on div at bounding box center [27, 269] width 9 height 9
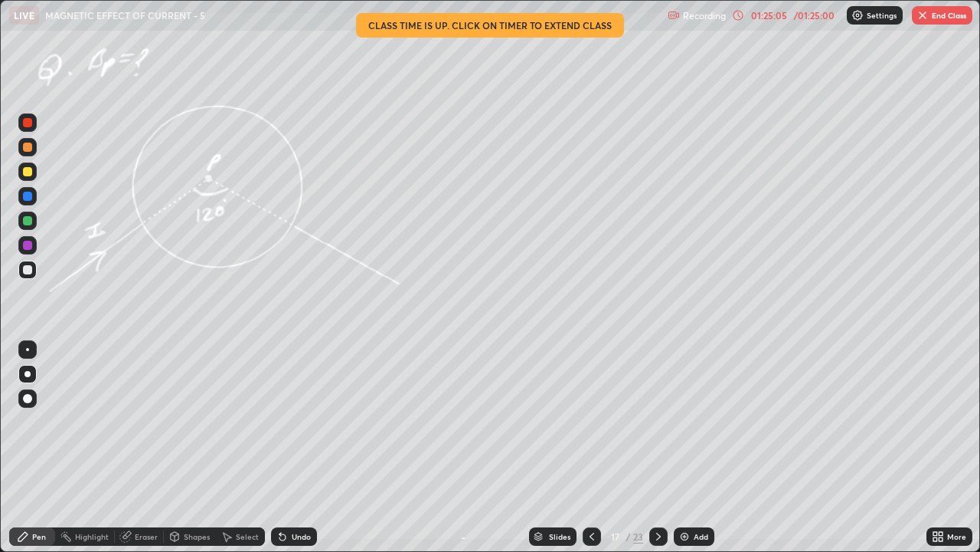
click at [660, 447] on icon at bounding box center [659, 536] width 12 height 12
click at [30, 220] on div at bounding box center [27, 220] width 9 height 9
click at [26, 273] on div at bounding box center [27, 269] width 9 height 9
click at [26, 175] on div at bounding box center [27, 171] width 9 height 9
click at [303, 447] on div "Undo" at bounding box center [294, 536] width 46 height 18
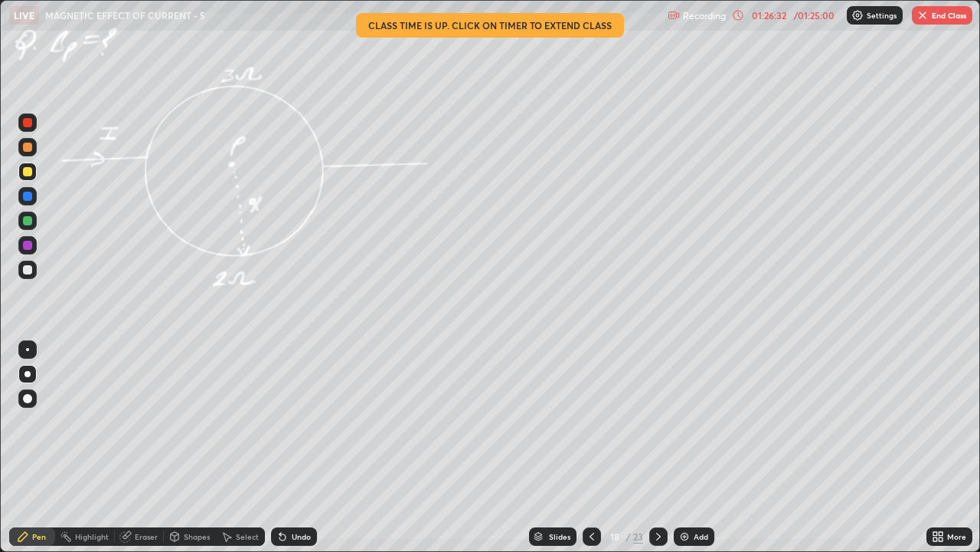
click at [303, 447] on div "Undo" at bounding box center [294, 536] width 46 height 18
click at [296, 447] on div "Undo" at bounding box center [301, 536] width 19 height 8
click at [657, 447] on icon at bounding box center [658, 536] width 5 height 8
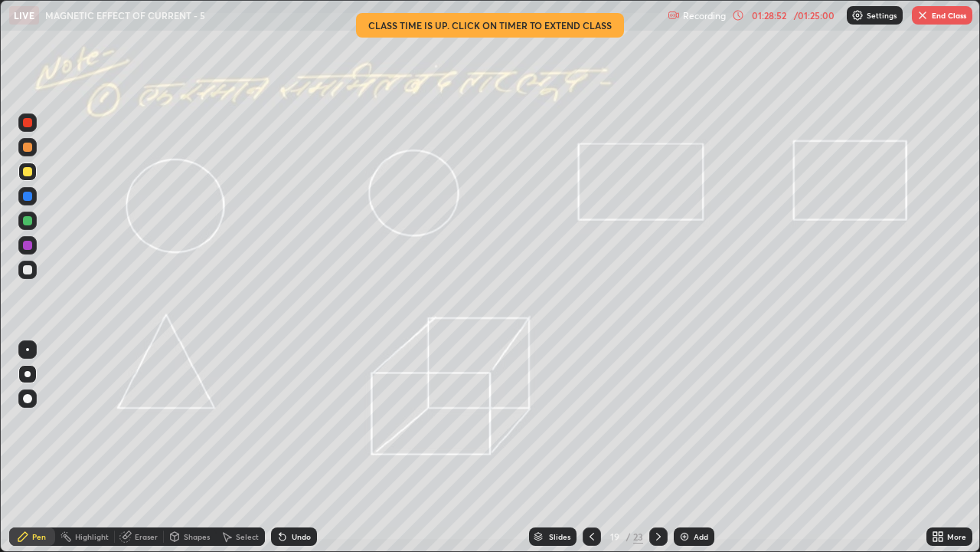
click at [286, 447] on icon at bounding box center [283, 536] width 12 height 12
click at [280, 447] on icon at bounding box center [283, 537] width 6 height 6
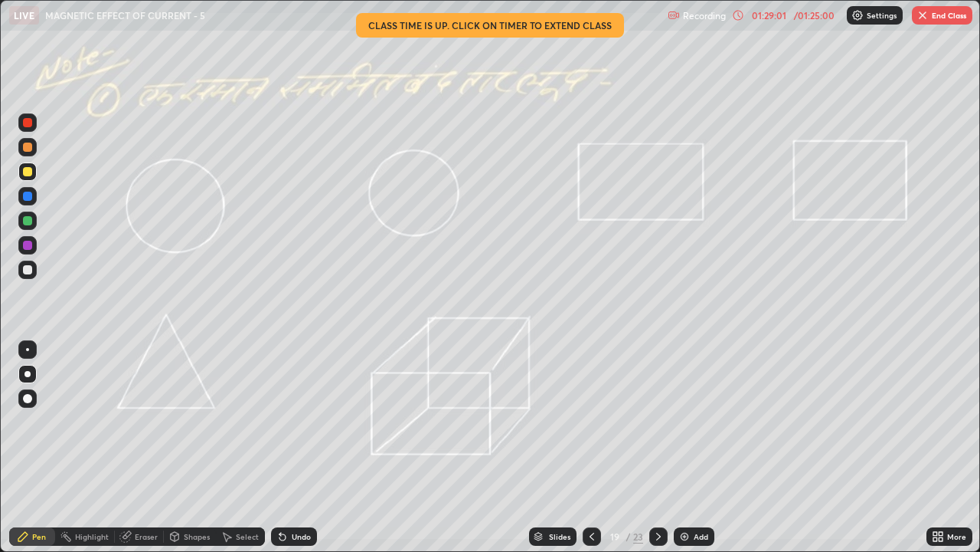
click at [280, 447] on icon at bounding box center [283, 537] width 6 height 6
click at [938, 17] on button "End Class" at bounding box center [942, 15] width 61 height 18
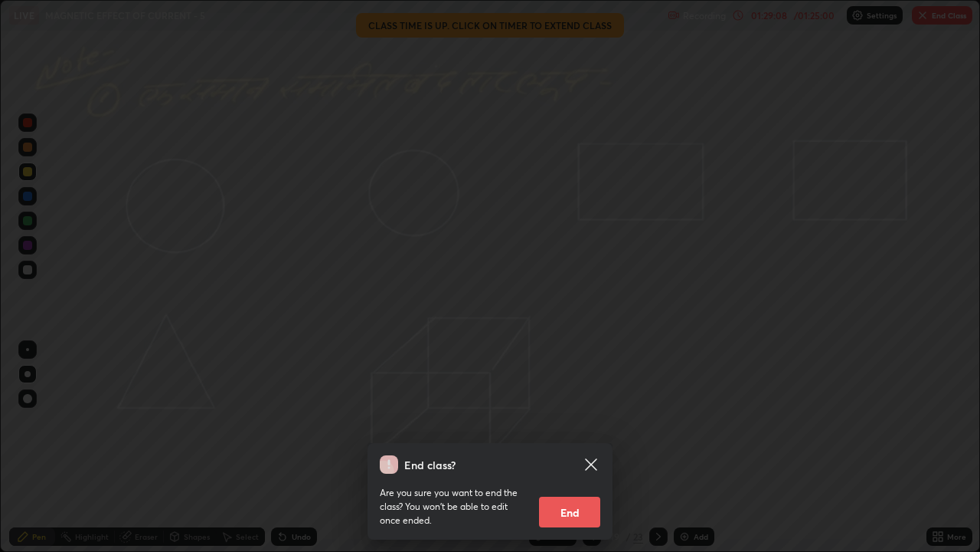
click at [595, 447] on icon at bounding box center [590, 463] width 11 height 11
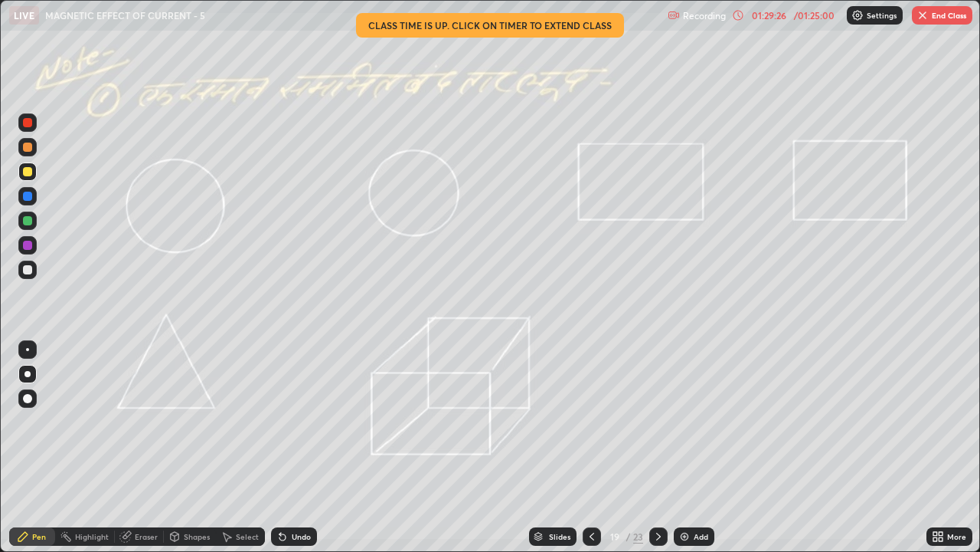
click at [933, 19] on button "End Class" at bounding box center [942, 15] width 61 height 18
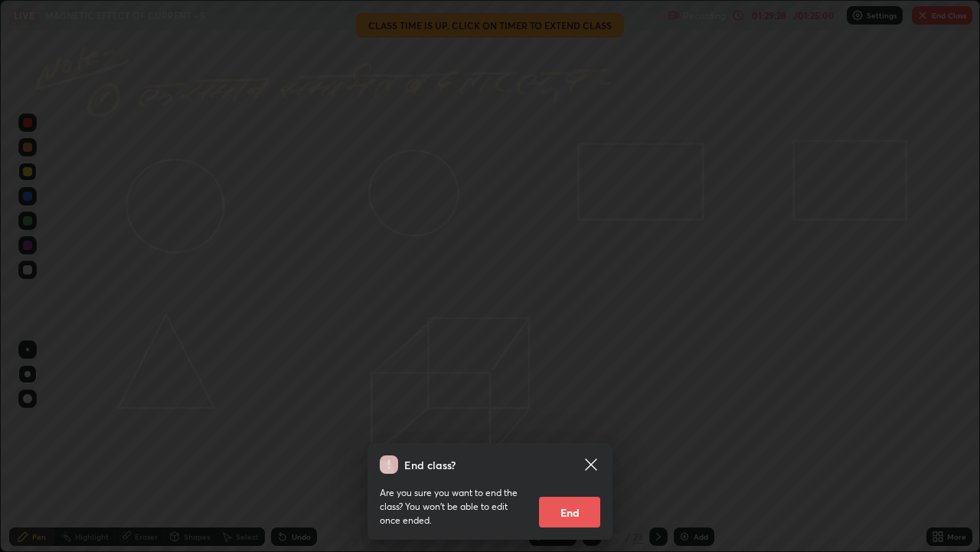
click at [567, 447] on button "End" at bounding box center [569, 511] width 61 height 31
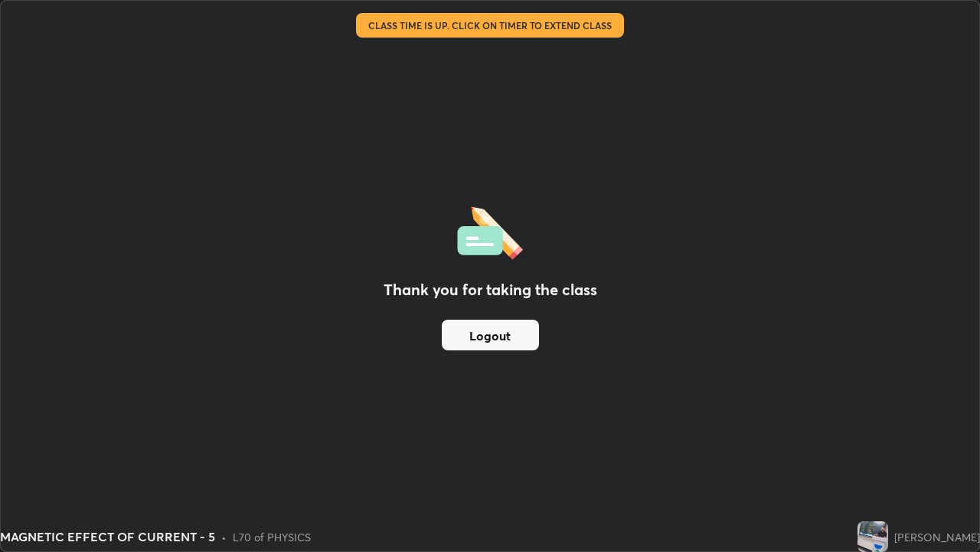
click at [493, 333] on button "Logout" at bounding box center [490, 334] width 97 height 31
